Goal: Information Seeking & Learning: Find specific fact

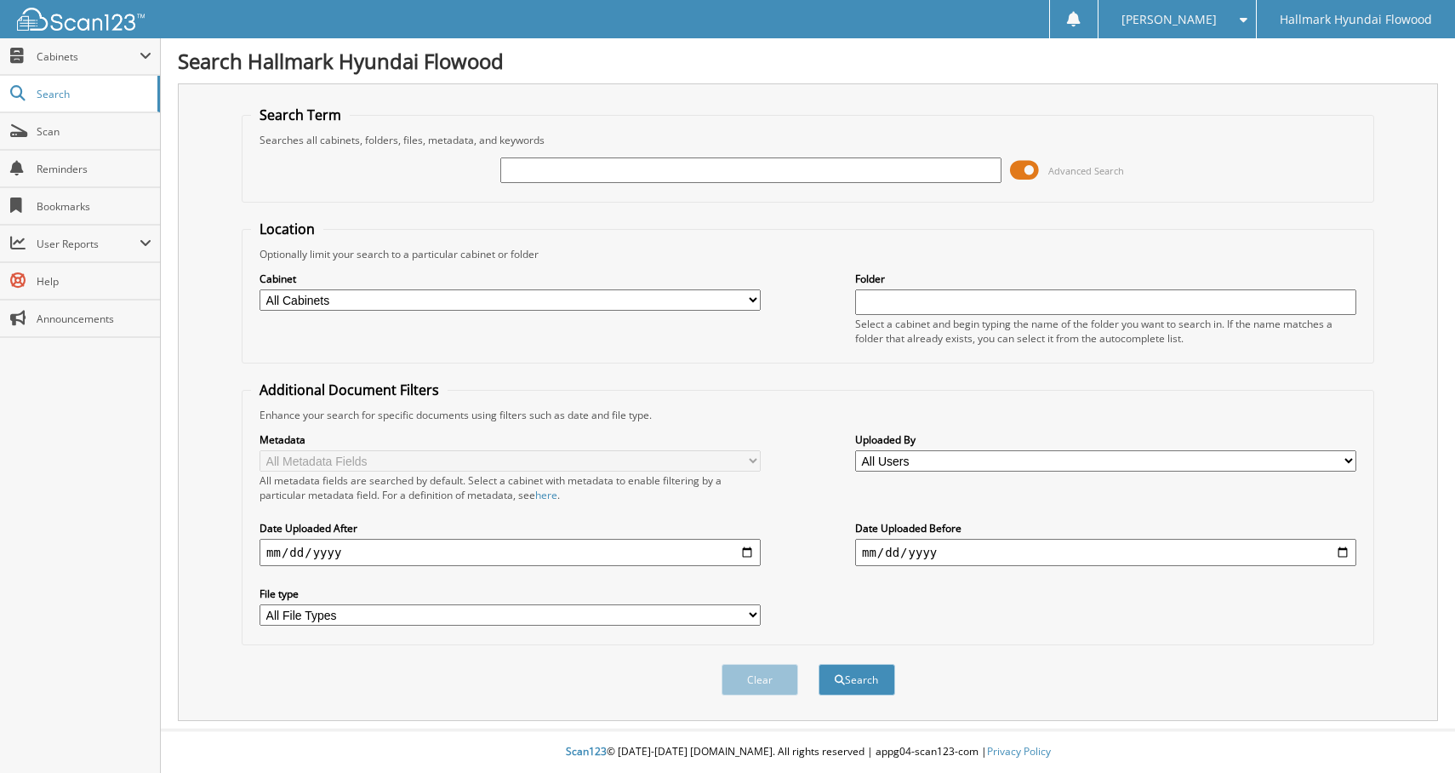
click at [565, 170] on input "text" at bounding box center [750, 170] width 501 height 26
paste input "123334"
type input "123334"
click at [855, 673] on button "Search" at bounding box center [857, 679] width 77 height 31
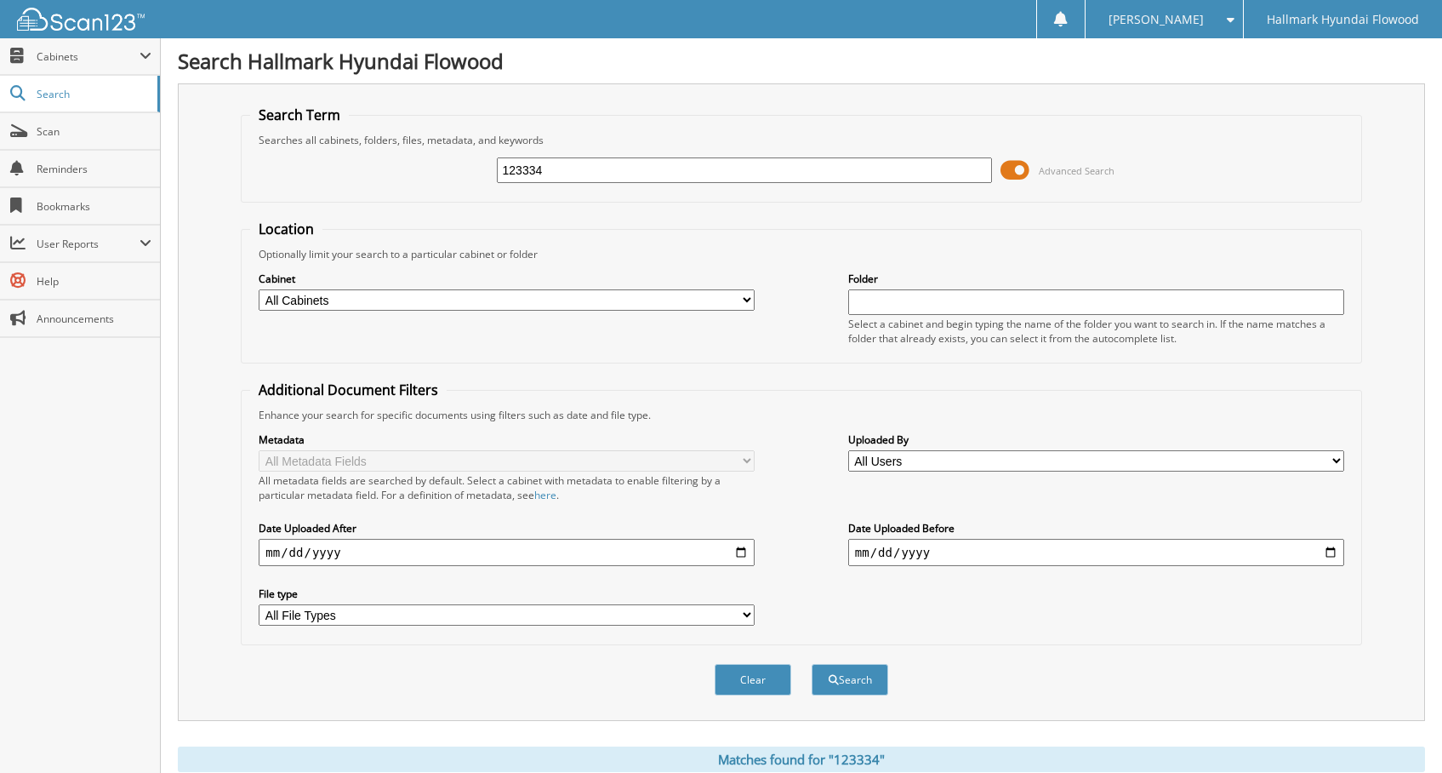
drag, startPoint x: 583, startPoint y: 181, endPoint x: 422, endPoint y: 159, distance: 162.3
click at [424, 160] on div "123334 Advanced Search" at bounding box center [801, 170] width 1102 height 46
type input "123226"
click at [812, 664] on button "Search" at bounding box center [850, 679] width 77 height 31
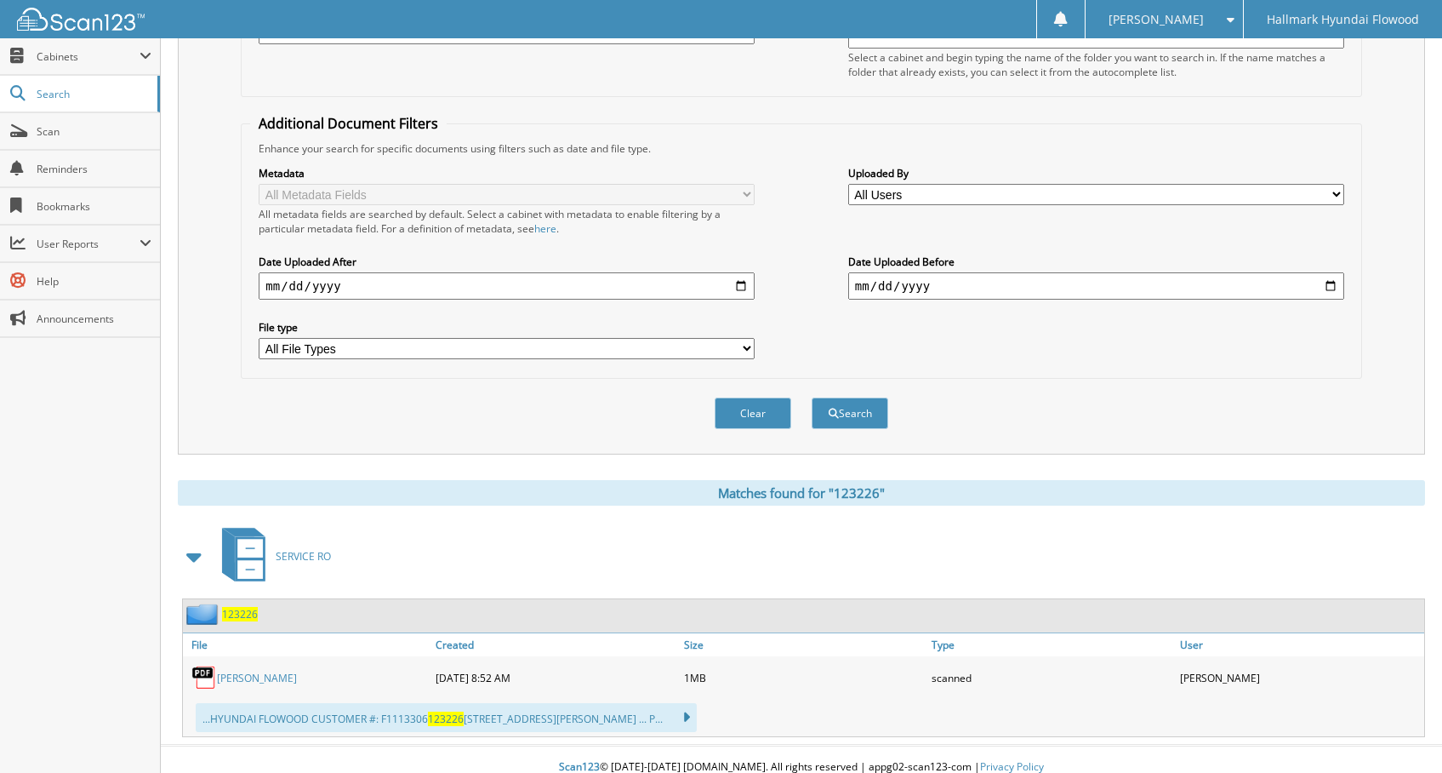
scroll to position [282, 0]
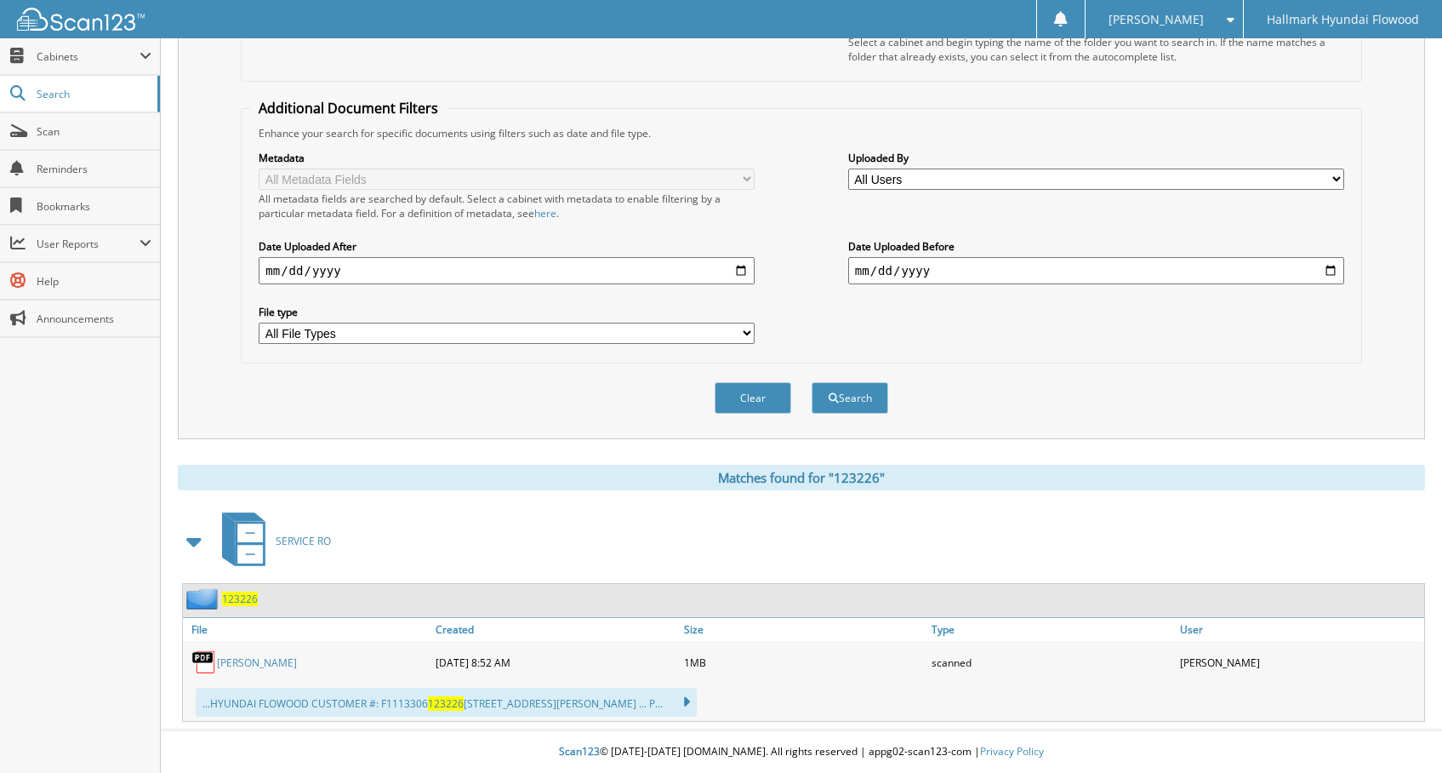
click at [248, 597] on span "123226" at bounding box center [240, 598] width 36 height 14
